Goal: Task Accomplishment & Management: Manage account settings

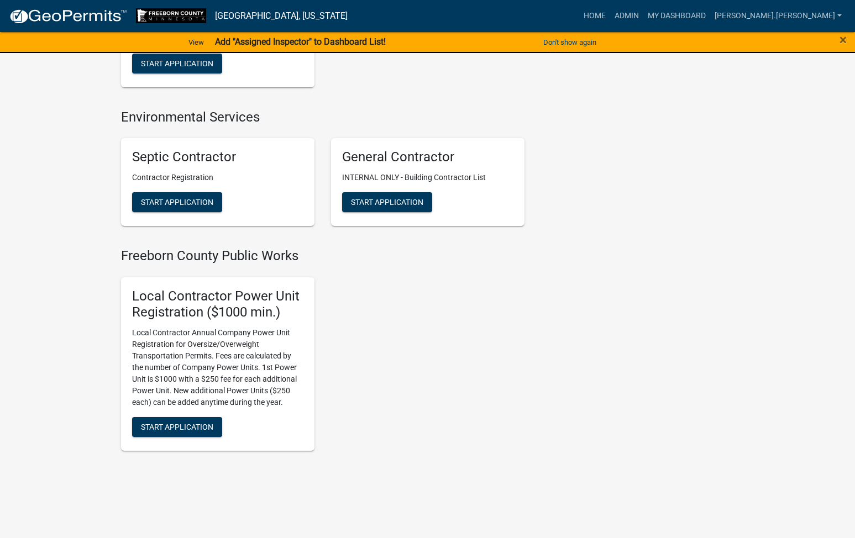
scroll to position [1455, 0]
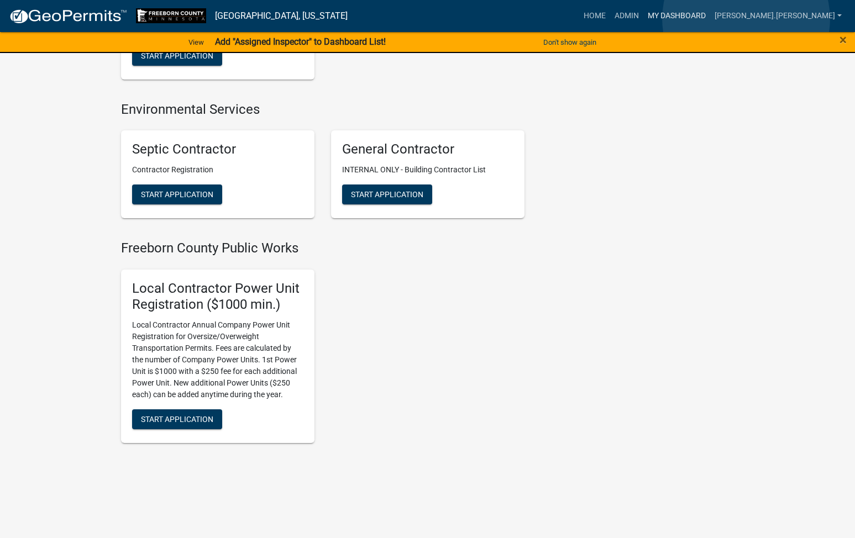
click at [710, 19] on link "My Dashboard" at bounding box center [676, 16] width 67 height 21
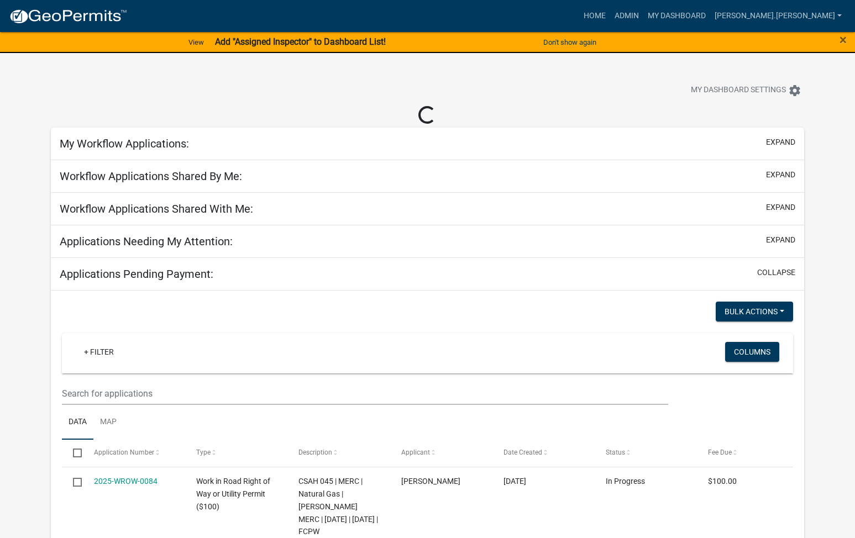
select select "1: 25"
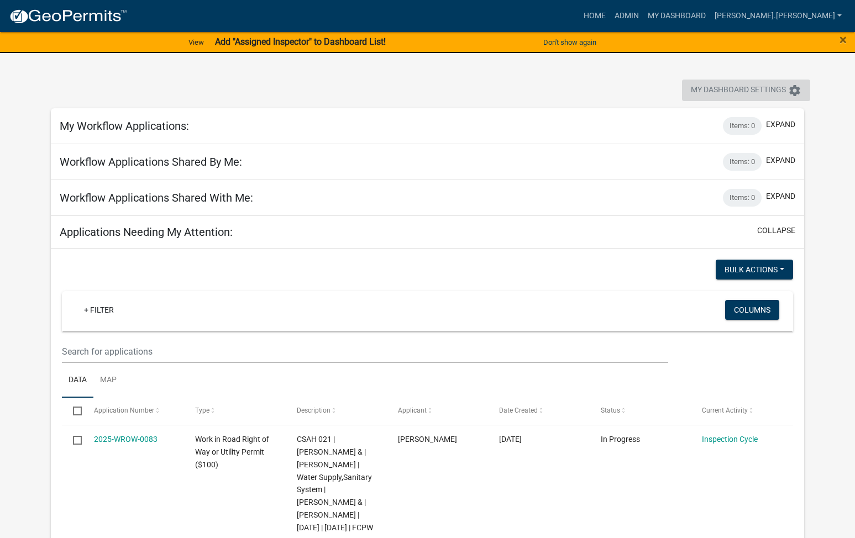
click at [796, 92] on icon "settings" at bounding box center [794, 90] width 13 height 13
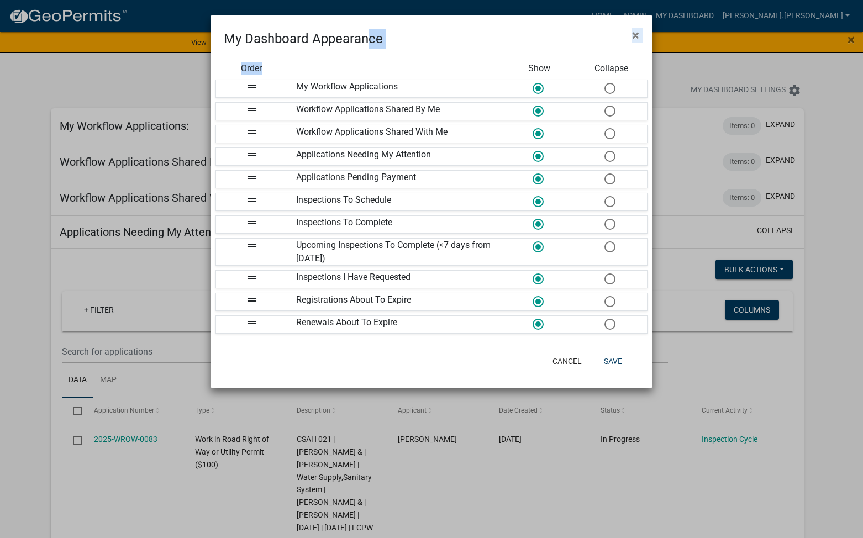
drag, startPoint x: 367, startPoint y: 31, endPoint x: 434, endPoint y: 70, distance: 76.8
click at [434, 70] on form "My Dashboard Appearance × Order Show Collapse drag_handle My Workflow Applicati…" at bounding box center [432, 196] width 442 height 362
click at [635, 38] on span "×" at bounding box center [635, 35] width 7 height 15
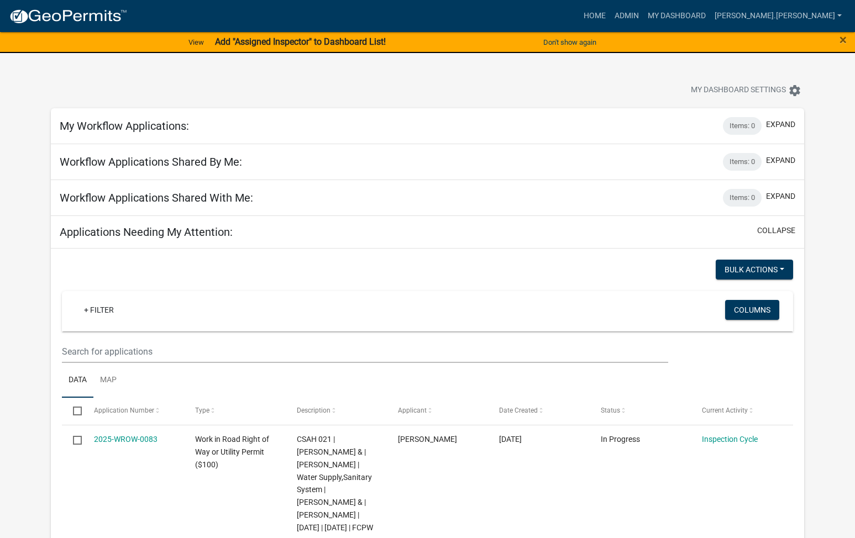
click at [232, 38] on strong "Add "Assigned Inspector" to Dashboard List!" at bounding box center [300, 41] width 171 height 10
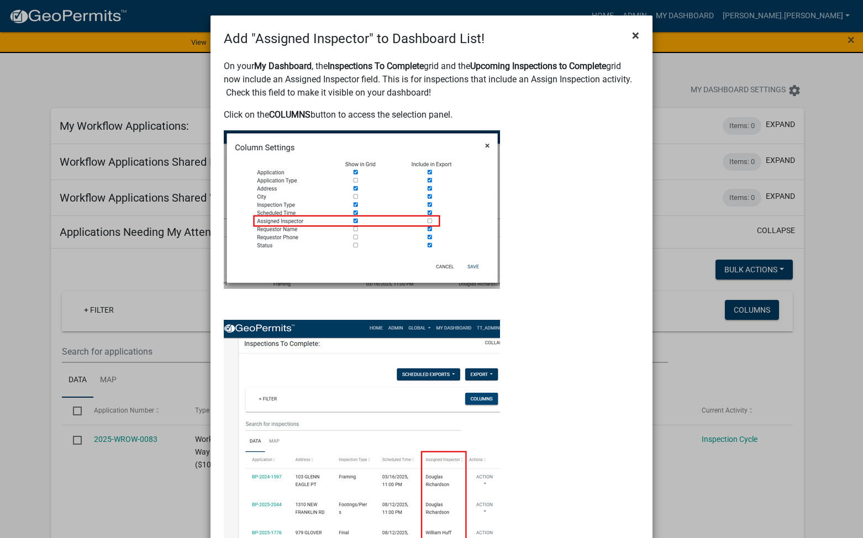
click at [632, 35] on span "×" at bounding box center [635, 35] width 7 height 15
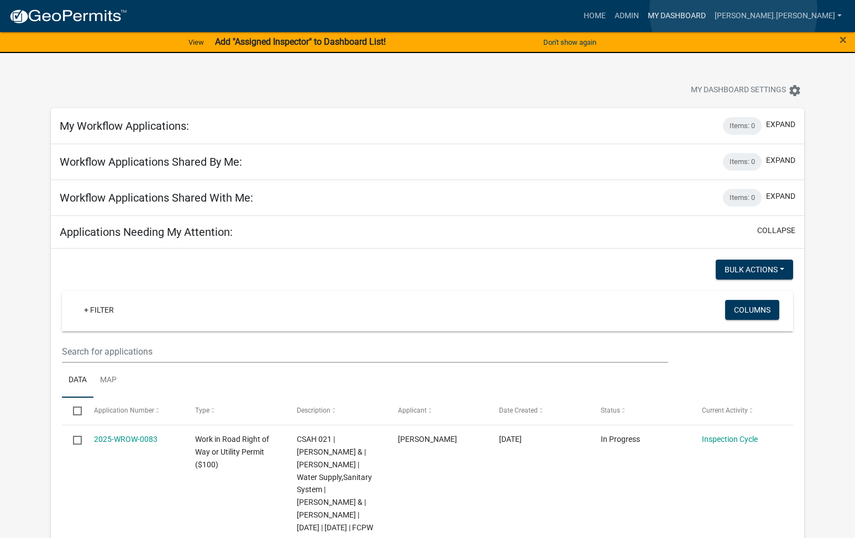
click at [710, 10] on link "My Dashboard" at bounding box center [676, 16] width 67 height 21
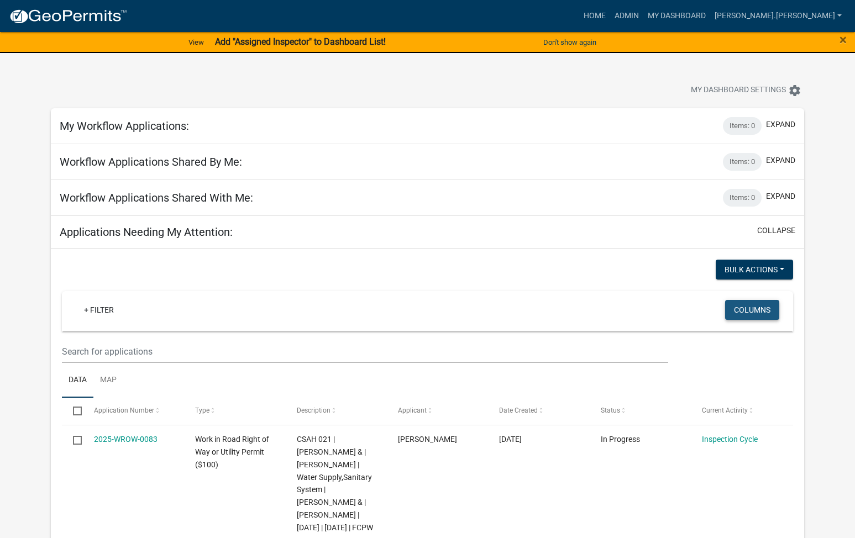
click at [753, 310] on button "Columns" at bounding box center [752, 310] width 54 height 20
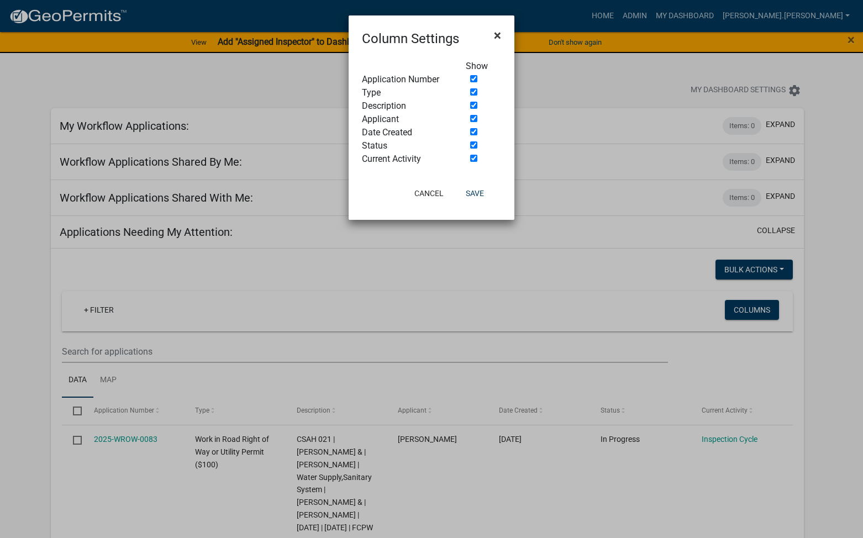
click at [498, 37] on span "×" at bounding box center [497, 35] width 7 height 15
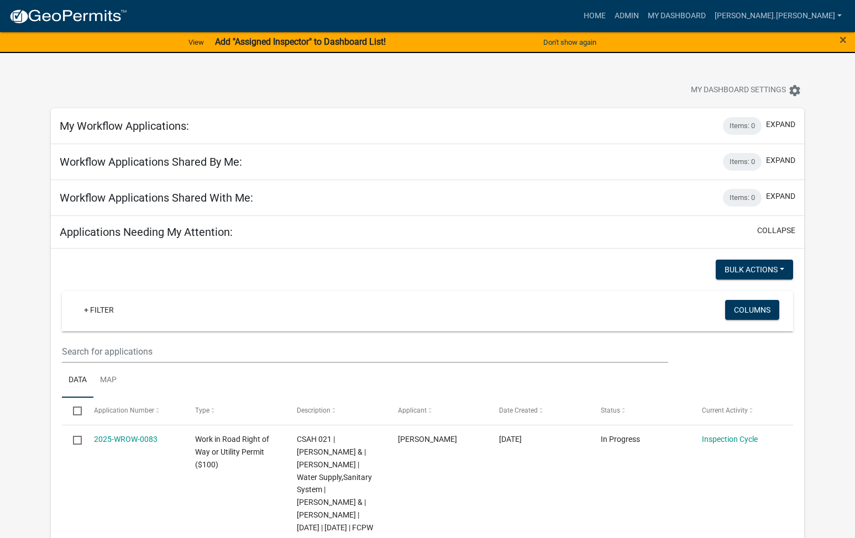
click at [362, 40] on strong "Add "Assigned Inspector" to Dashboard List!" at bounding box center [300, 41] width 171 height 10
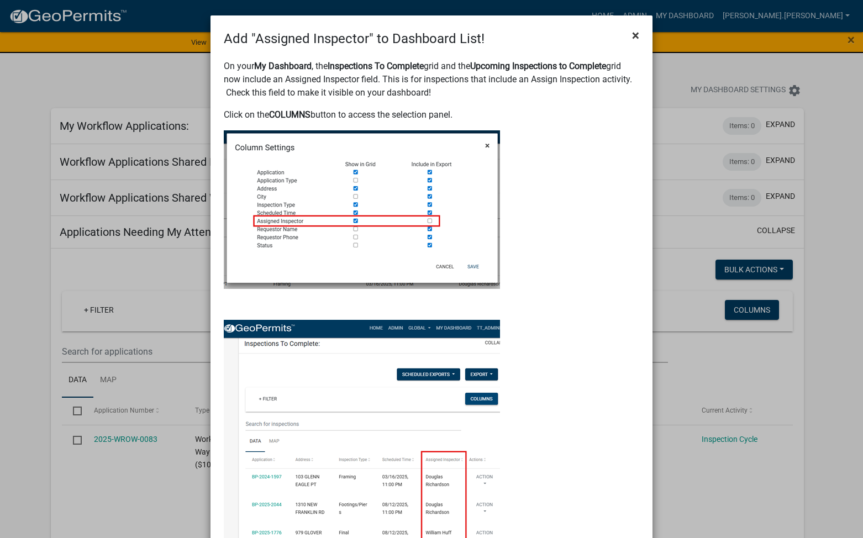
click at [632, 36] on span "×" at bounding box center [635, 35] width 7 height 15
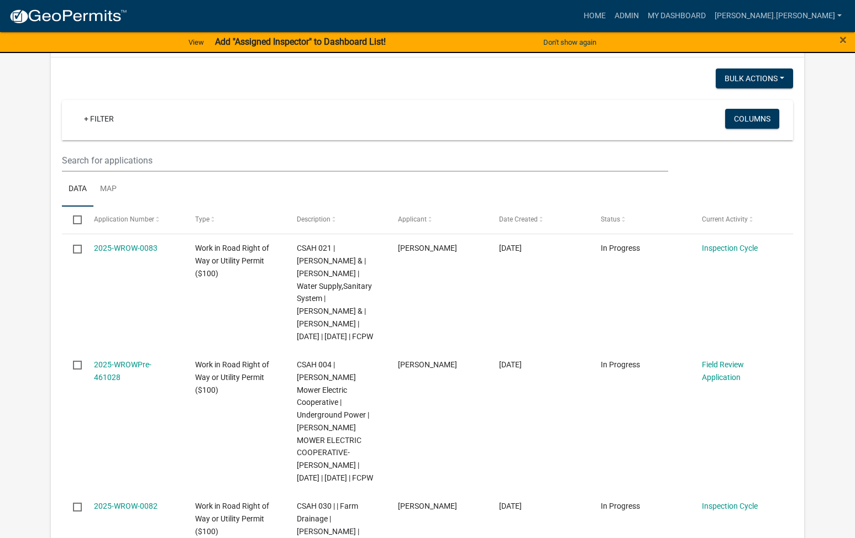
scroll to position [221, 0]
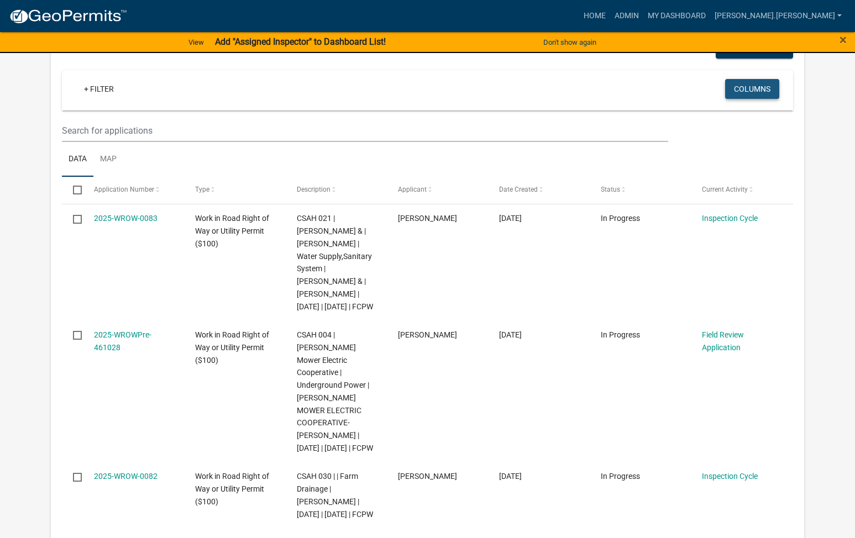
click at [749, 85] on button "Columns" at bounding box center [752, 89] width 54 height 20
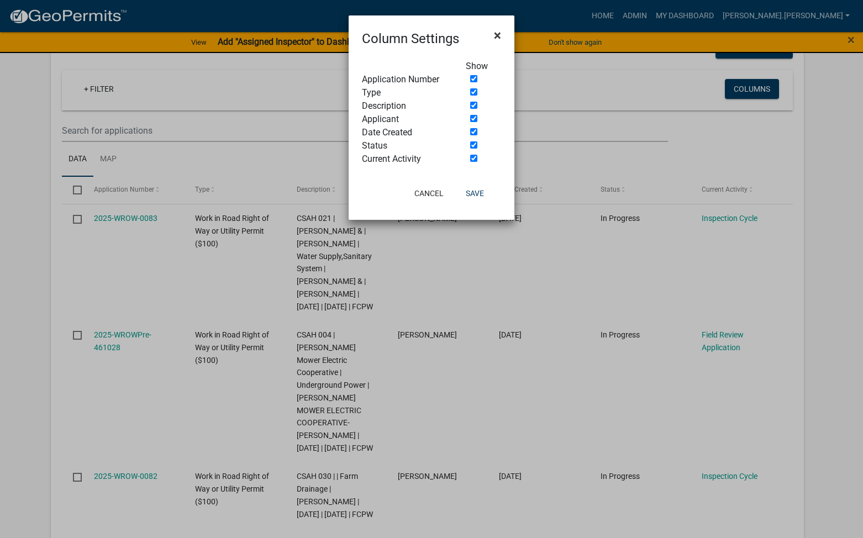
click at [498, 29] on span "×" at bounding box center [497, 35] width 7 height 15
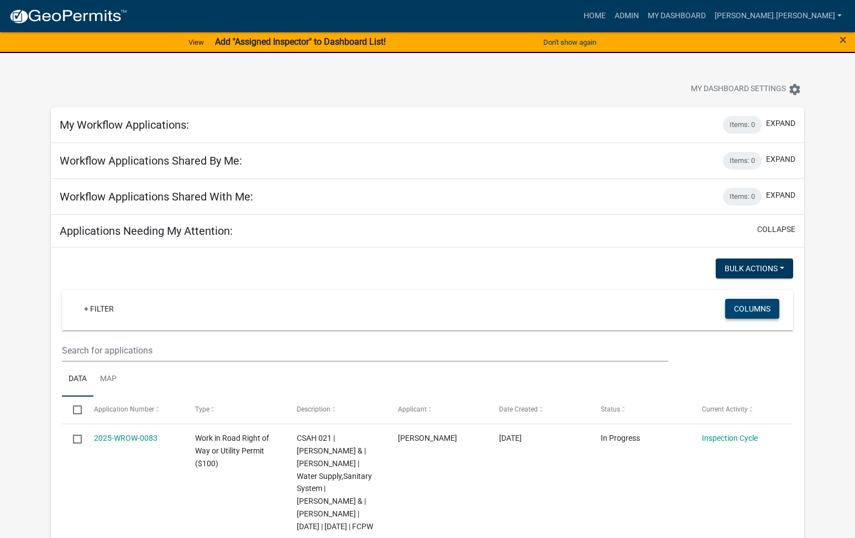
scroll to position [0, 0]
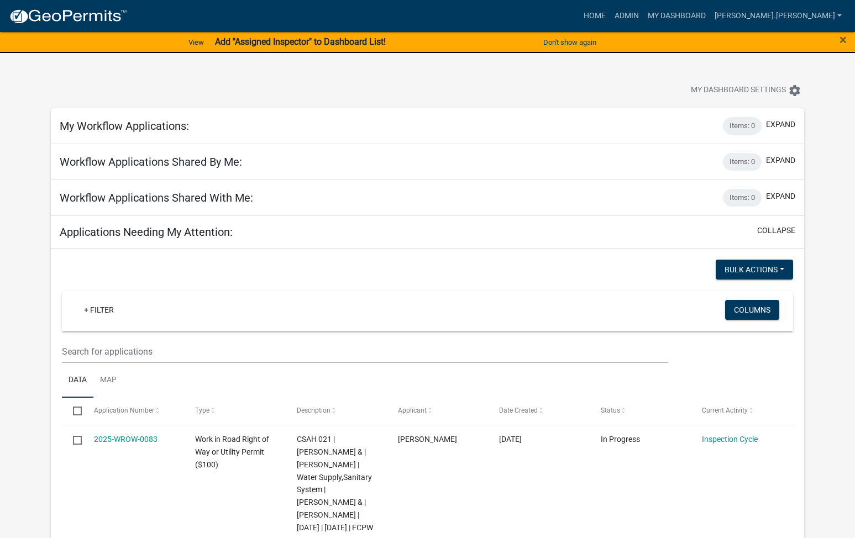
click at [159, 127] on h5 "My Workflow Applications:" at bounding box center [124, 125] width 129 height 13
click at [220, 234] on h5 "Applications Needing My Attention:" at bounding box center [146, 231] width 173 height 13
click at [782, 197] on button "expand" at bounding box center [780, 197] width 29 height 12
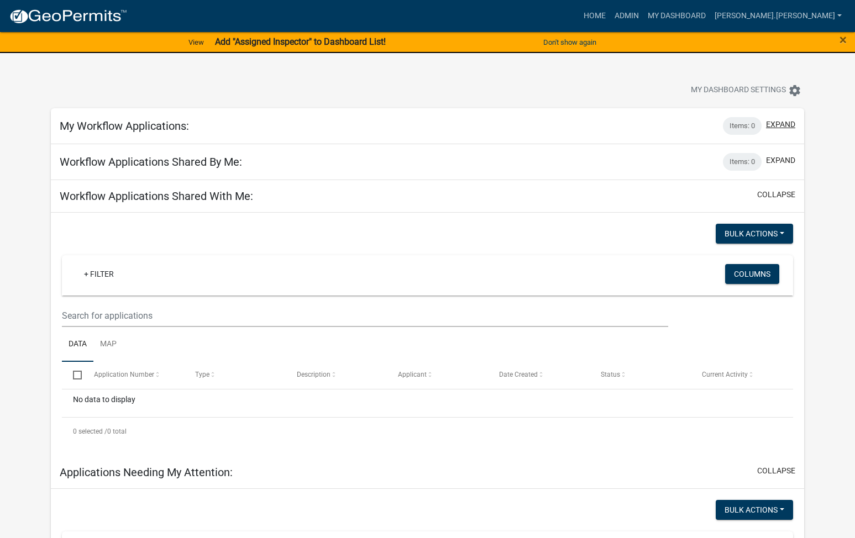
click at [784, 127] on button "expand" at bounding box center [780, 125] width 29 height 12
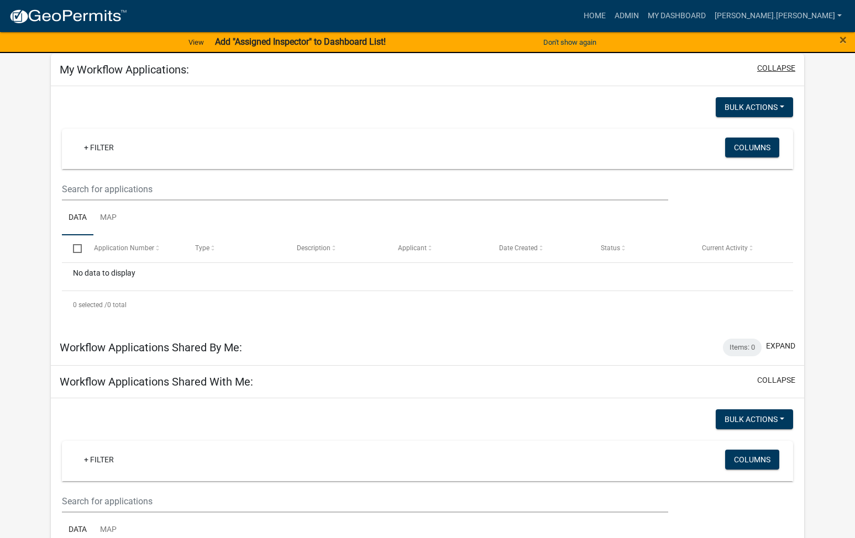
scroll to position [111, 0]
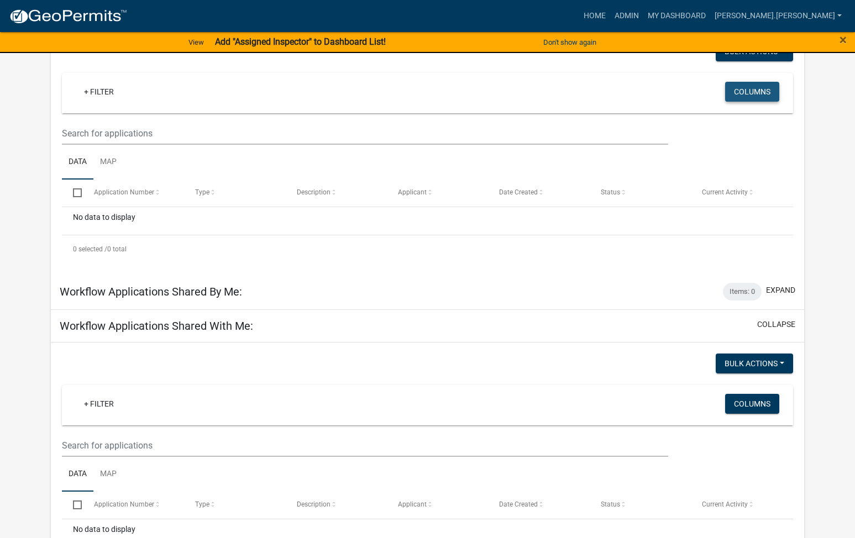
click at [743, 93] on button "Columns" at bounding box center [752, 92] width 54 height 20
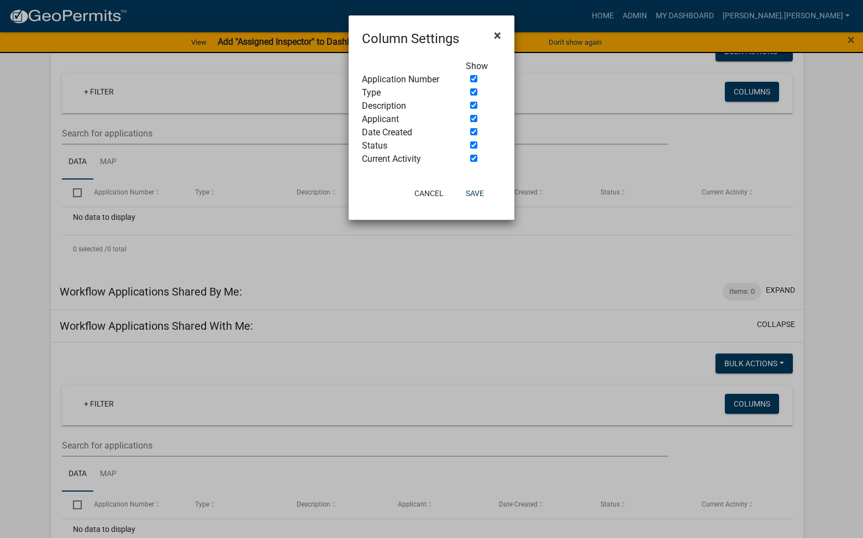
click at [496, 33] on span "×" at bounding box center [497, 35] width 7 height 15
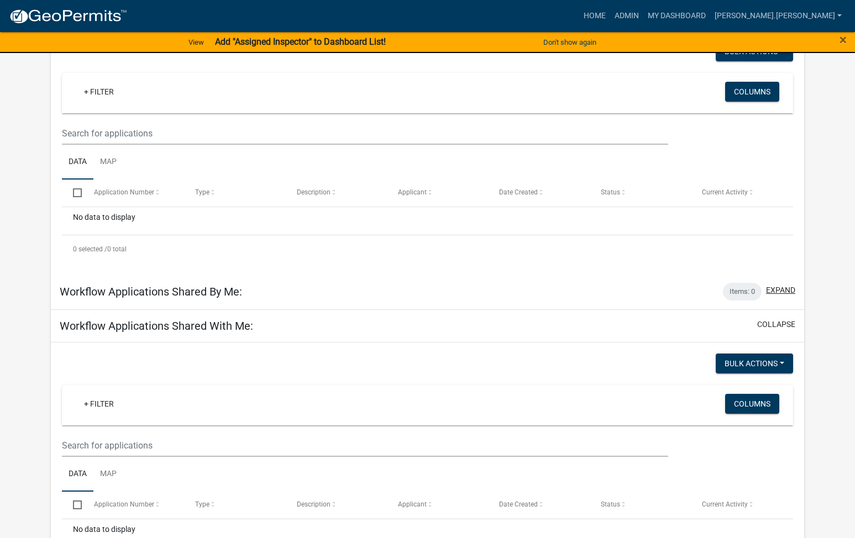
click at [776, 292] on button "expand" at bounding box center [780, 291] width 29 height 12
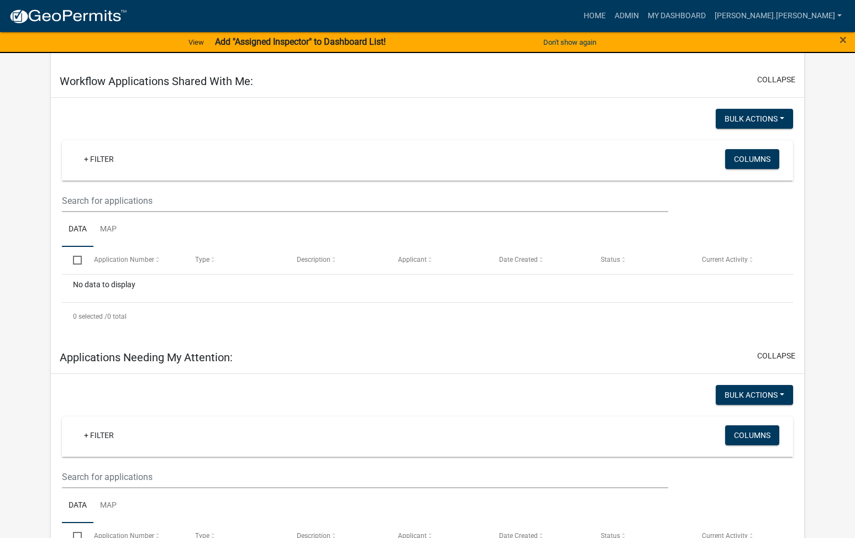
scroll to position [608, 0]
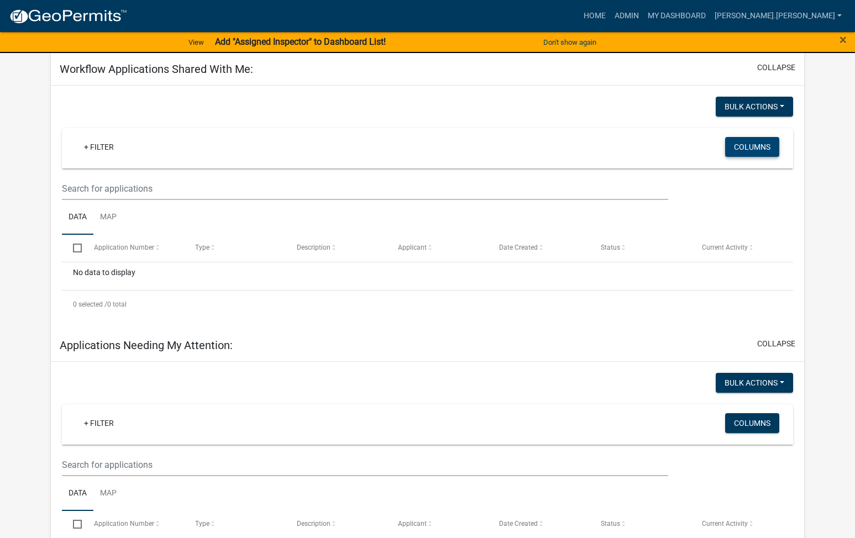
click at [741, 149] on button "Columns" at bounding box center [752, 147] width 54 height 20
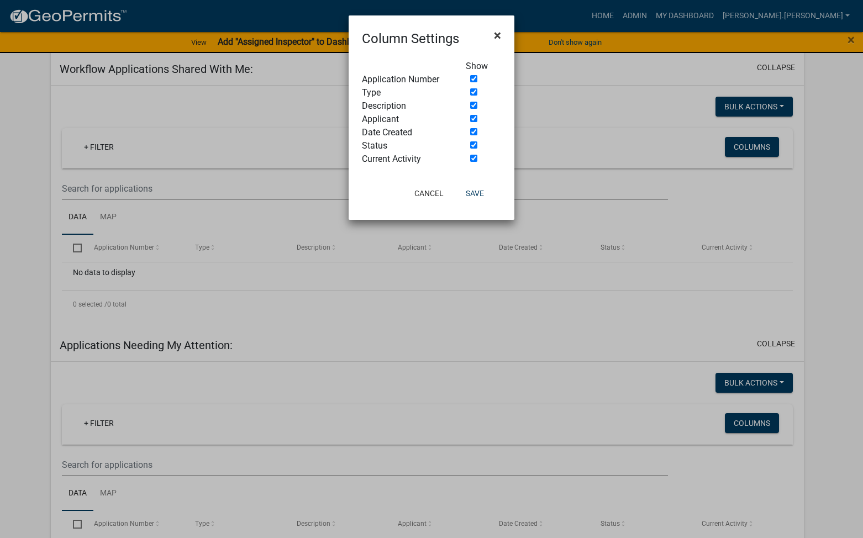
click at [497, 34] on span "×" at bounding box center [497, 35] width 7 height 15
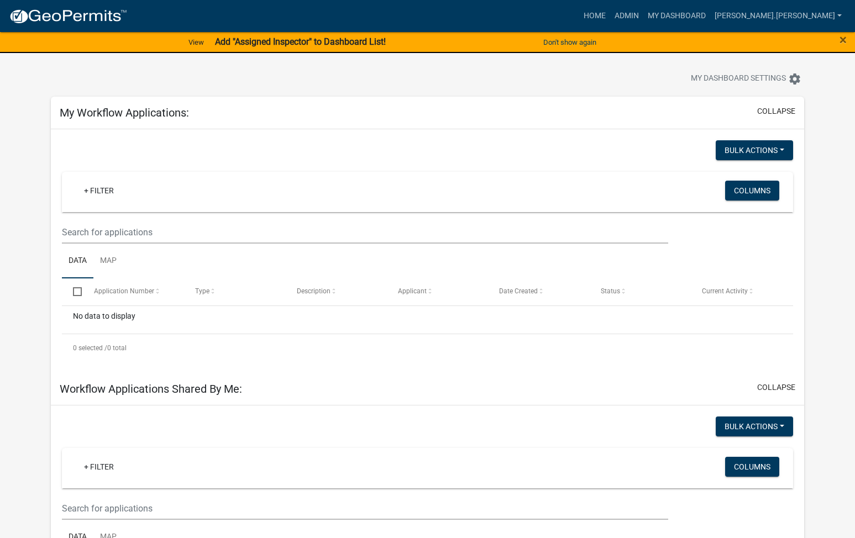
scroll to position [0, 0]
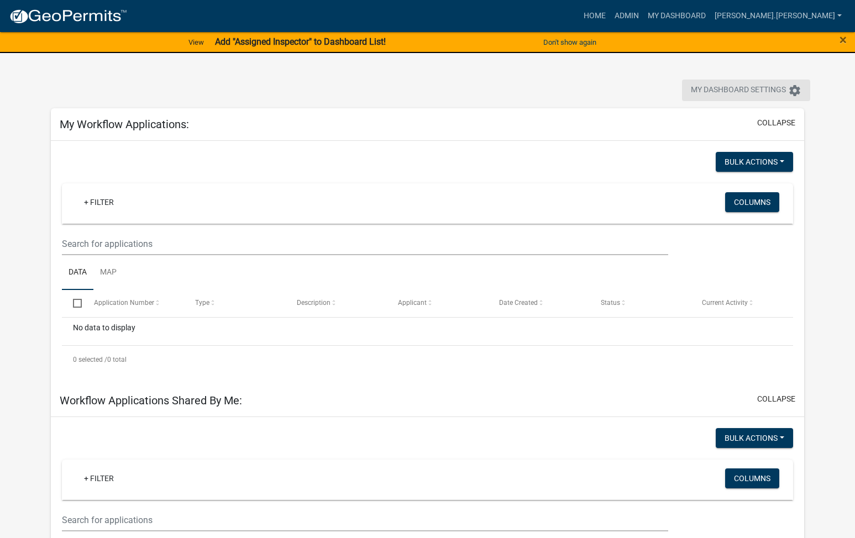
click at [801, 90] on icon "settings" at bounding box center [794, 90] width 13 height 13
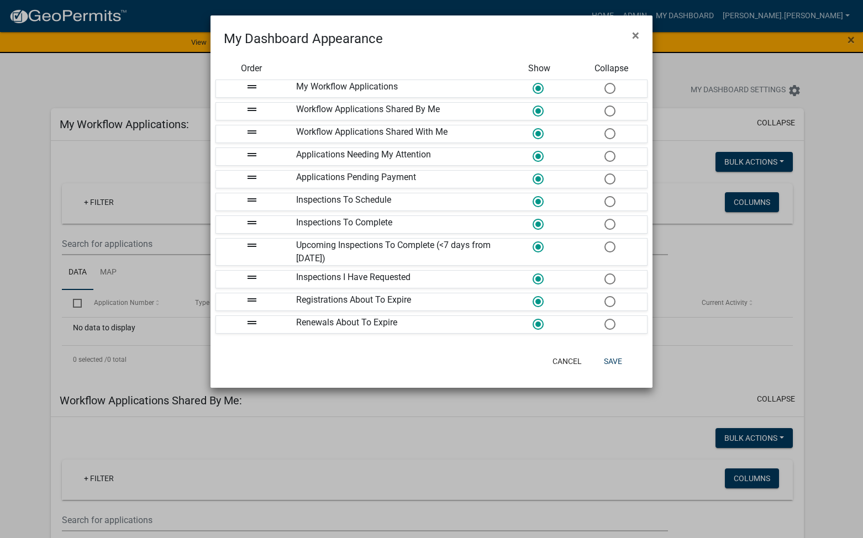
click at [251, 87] on icon "drag_handle" at bounding box center [251, 86] width 13 height 13
click at [637, 37] on span "×" at bounding box center [635, 35] width 7 height 15
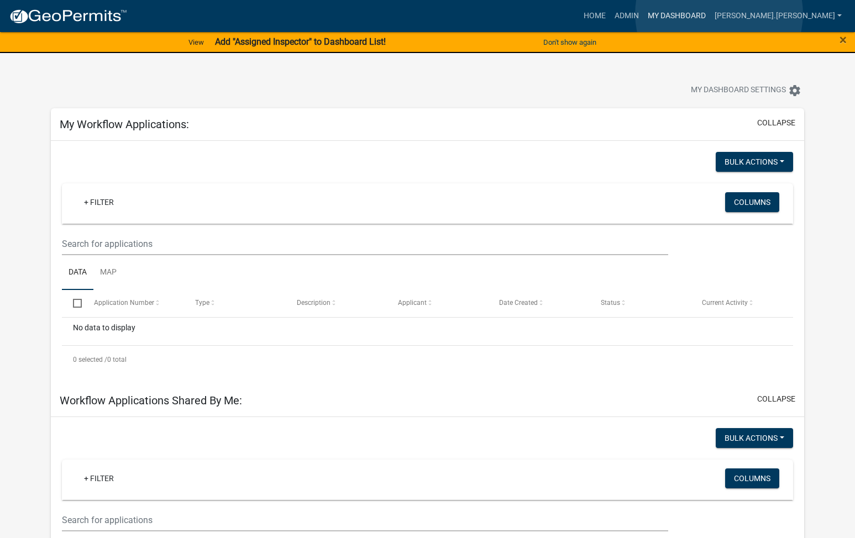
click at [710, 14] on link "My Dashboard" at bounding box center [676, 16] width 67 height 21
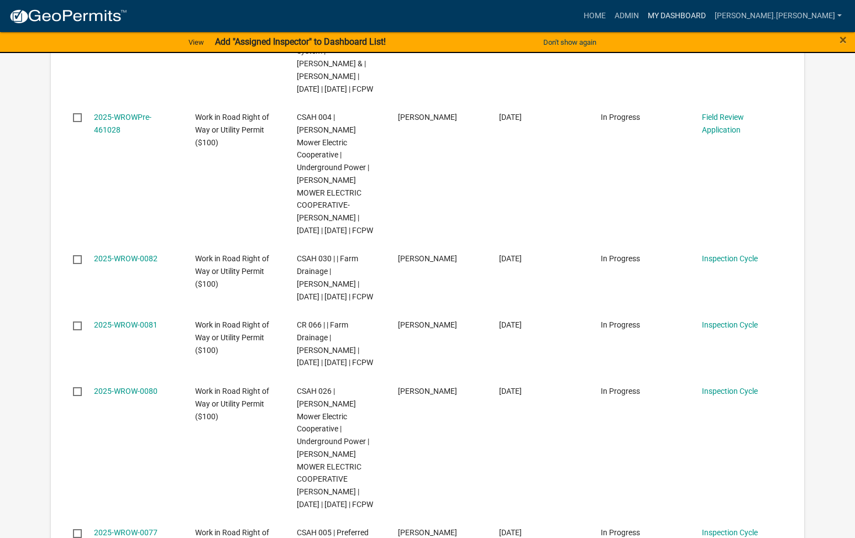
scroll to position [1105, 0]
